Goal: Navigation & Orientation: Find specific page/section

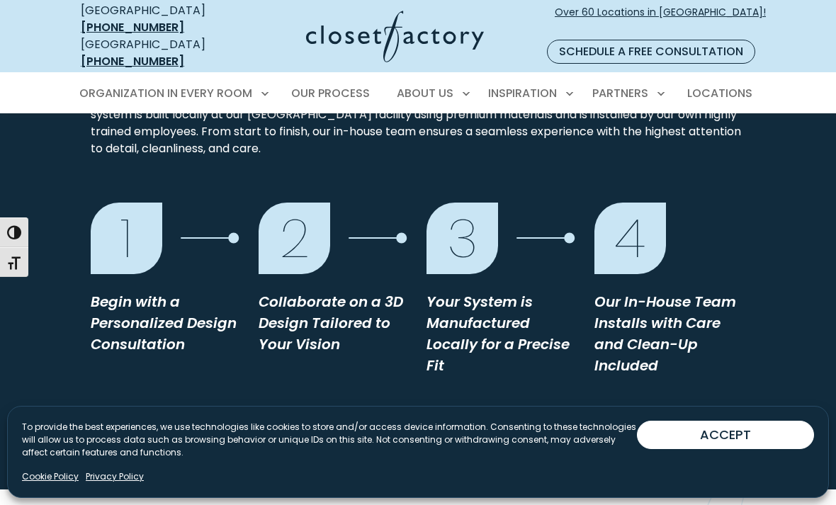
scroll to position [1409, 0]
click at [722, 85] on span "Locations" at bounding box center [720, 93] width 65 height 16
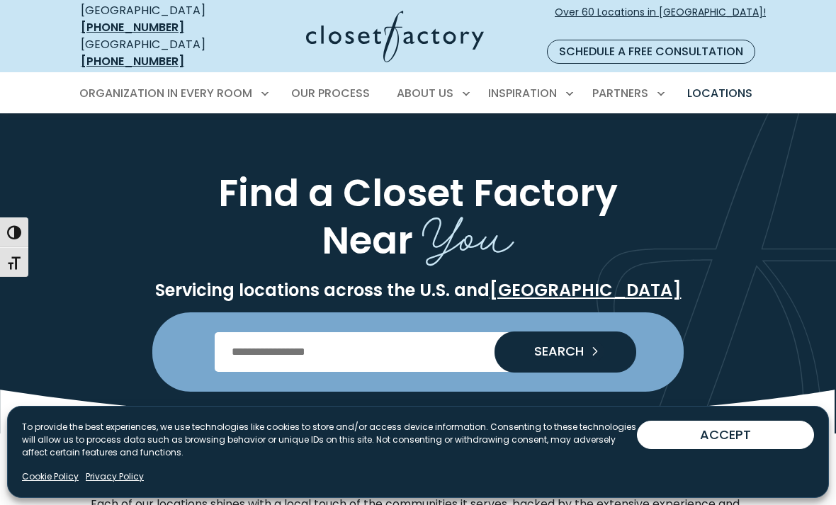
click at [348, 332] on input "Enter Postal Code" at bounding box center [419, 352] width 408 height 40
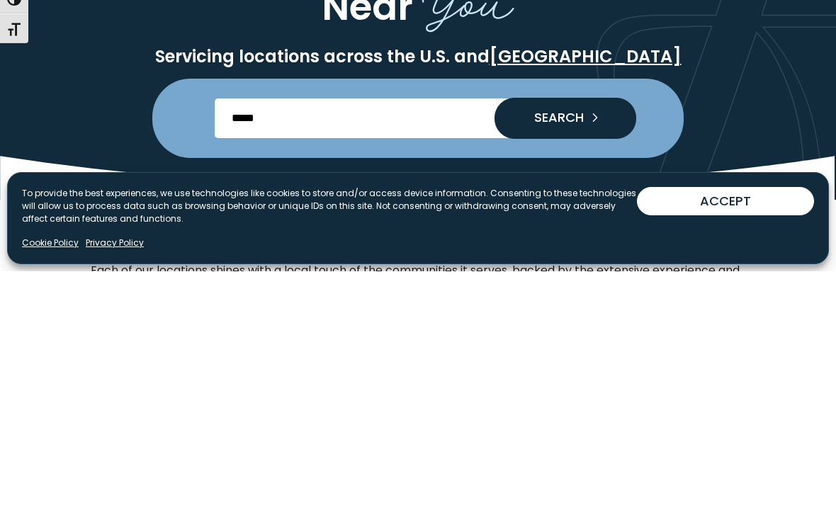
type input "*****"
click at [585, 332] on button "SEARCH" at bounding box center [566, 352] width 142 height 41
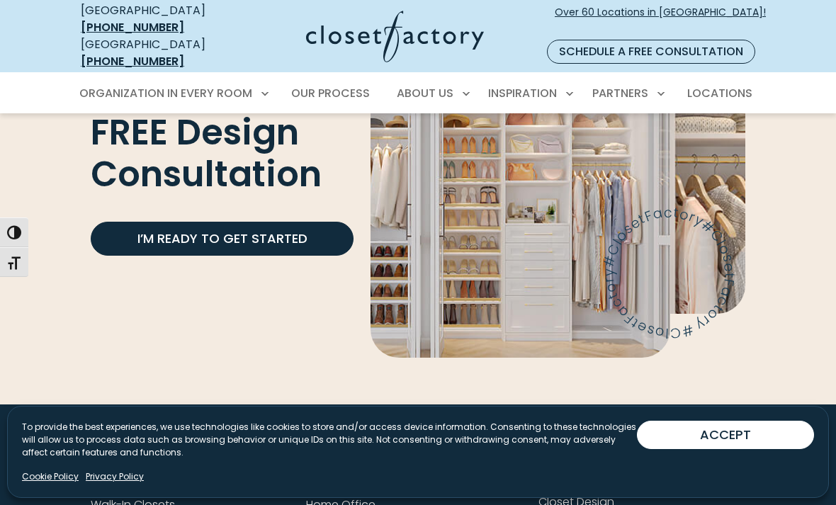
scroll to position [4048, 0]
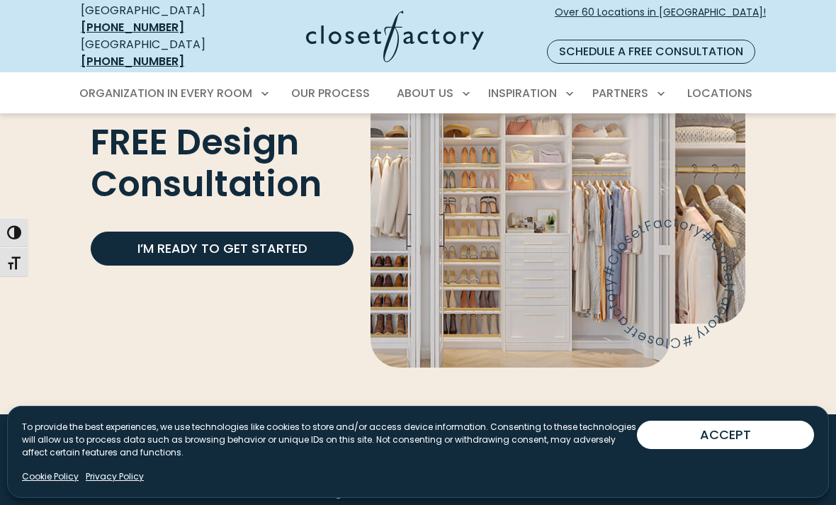
click at [578, 481] on link "Our Process" at bounding box center [572, 489] width 66 height 16
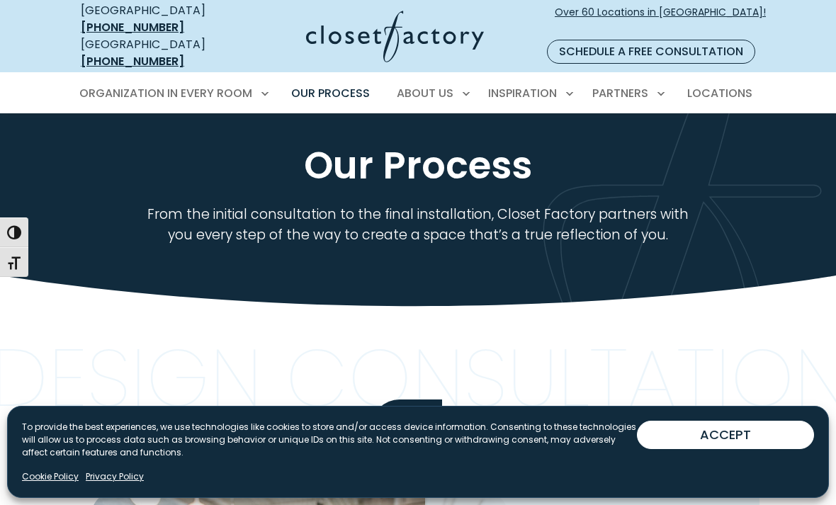
click at [746, 449] on button "ACCEPT" at bounding box center [725, 435] width 177 height 28
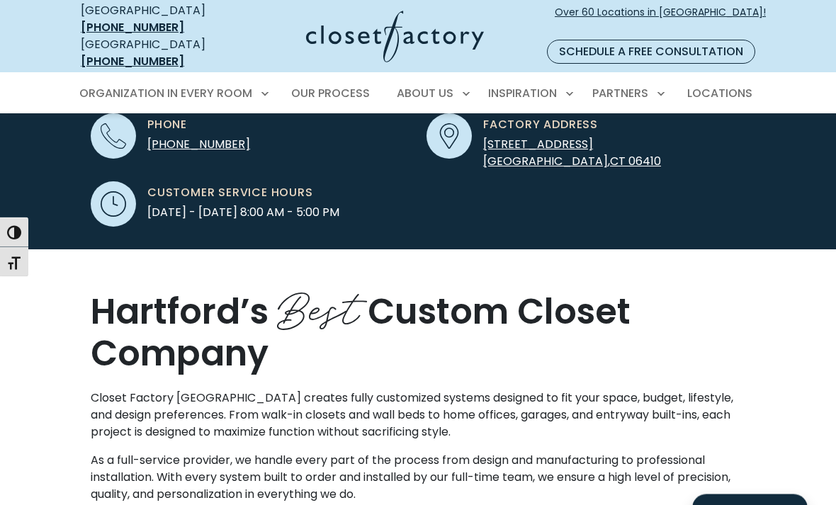
scroll to position [471, 0]
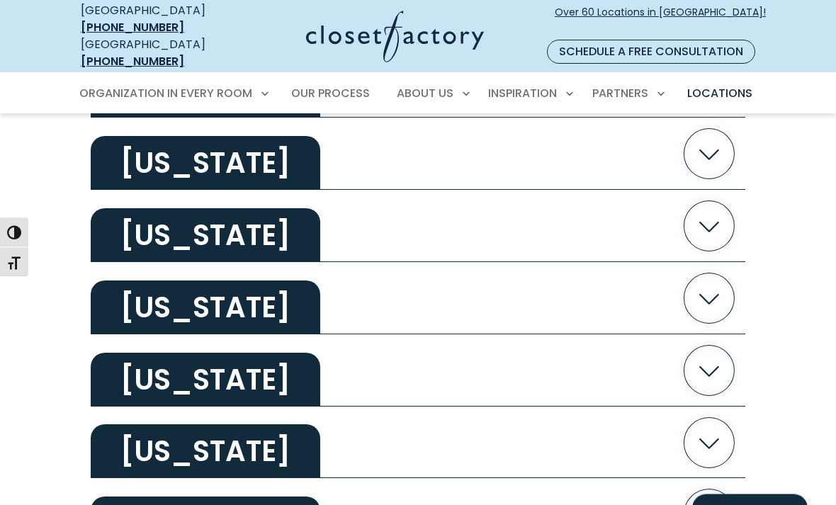
click at [708, 290] on icon "button" at bounding box center [710, 299] width 50 height 50
